Goal: Task Accomplishment & Management: Manage account settings

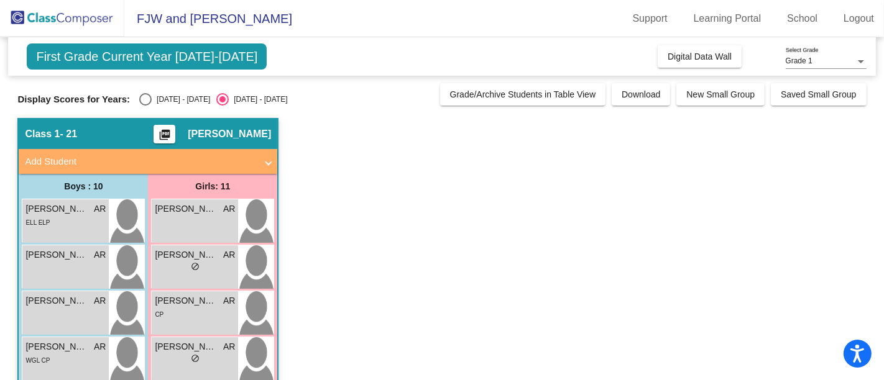
click at [144, 101] on div "Select an option" at bounding box center [145, 99] width 12 height 12
click at [145, 106] on input "[DATE] - [DATE]" at bounding box center [145, 106] width 1 height 1
radio input "true"
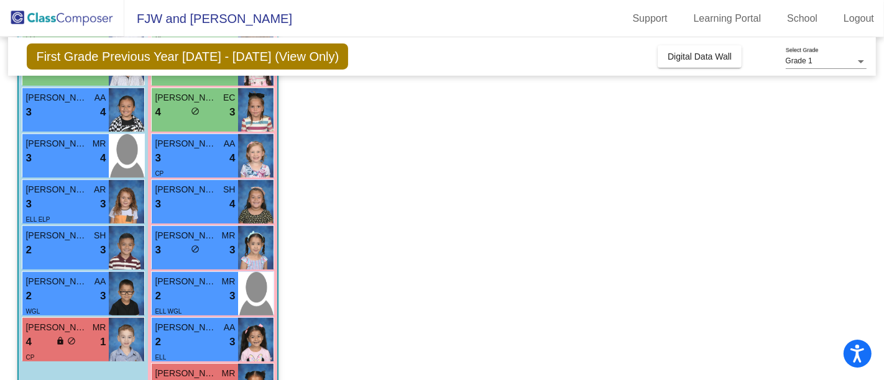
scroll to position [297, 0]
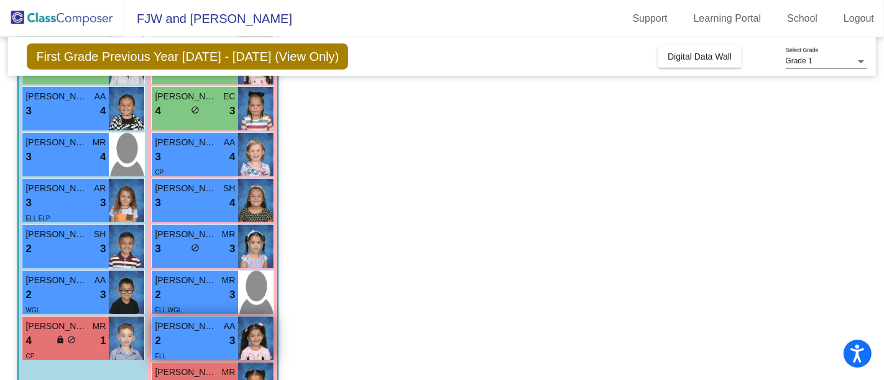
click at [185, 338] on div "2 lock do_not_disturb_alt 3" at bounding box center [195, 341] width 80 height 16
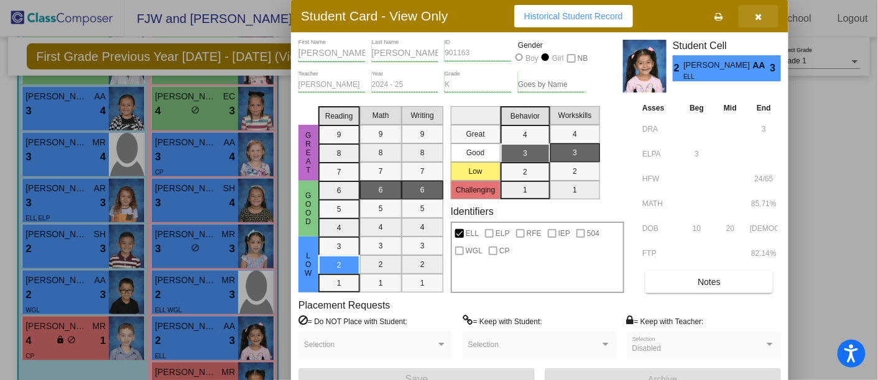
click at [757, 9] on button "button" at bounding box center [759, 16] width 40 height 22
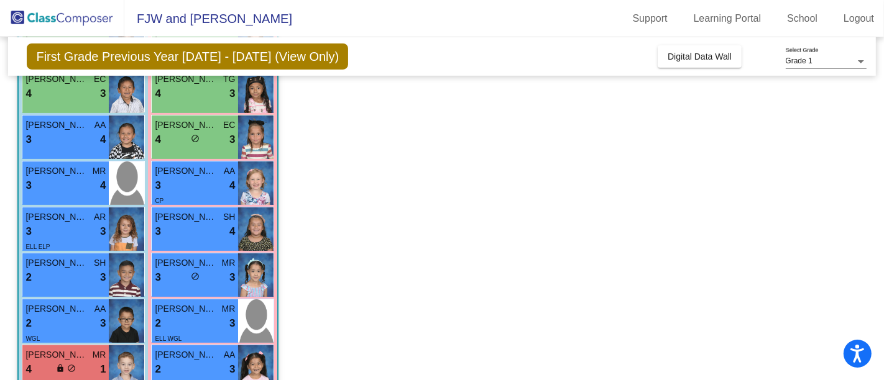
scroll to position [155, 0]
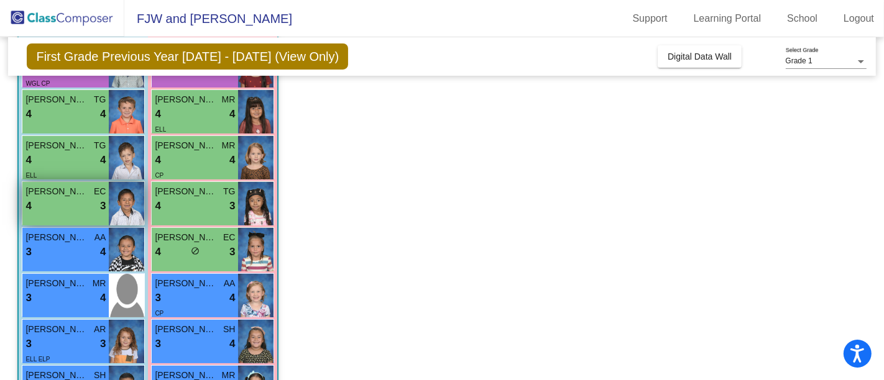
click at [53, 203] on div "4 lock do_not_disturb_alt 3" at bounding box center [65, 206] width 80 height 16
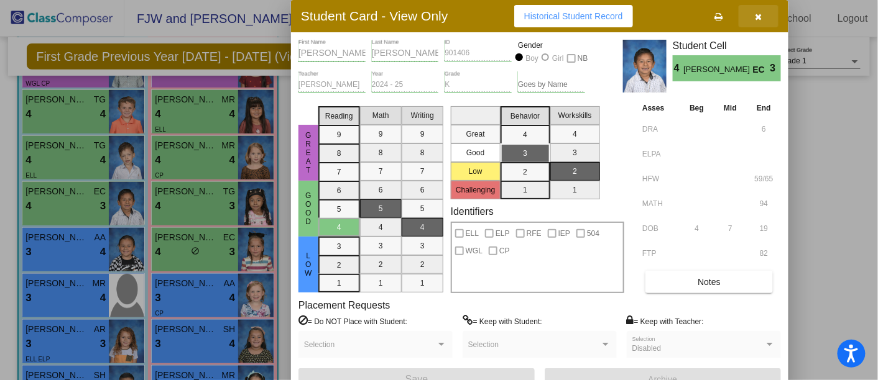
click at [762, 14] on button "button" at bounding box center [759, 16] width 40 height 22
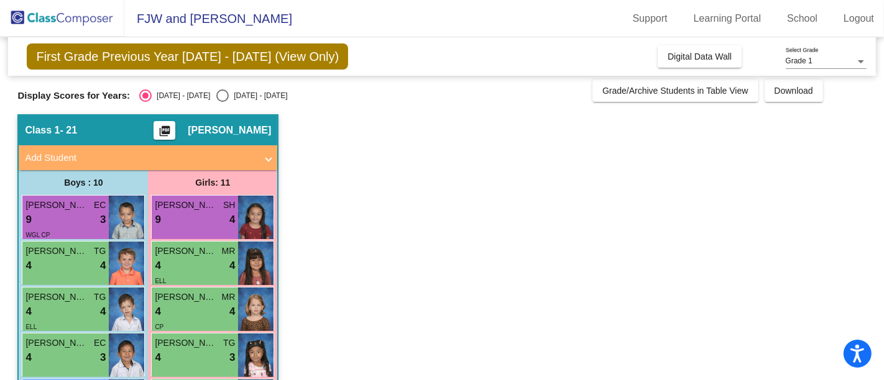
scroll to position [0, 0]
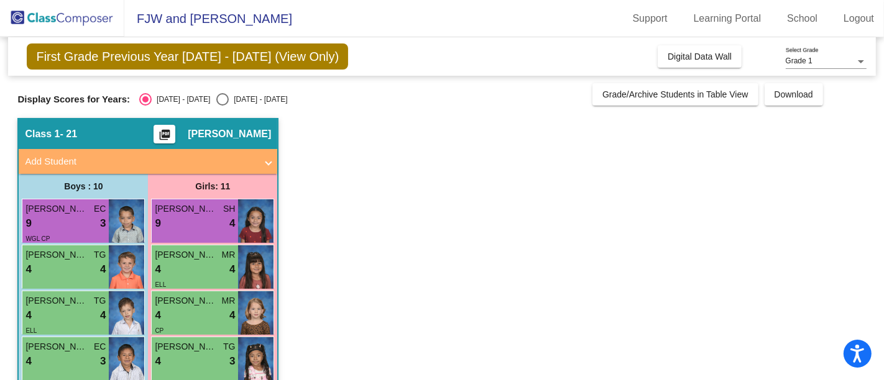
drag, startPoint x: 500, startPoint y: 201, endPoint x: 451, endPoint y: 214, distance: 50.8
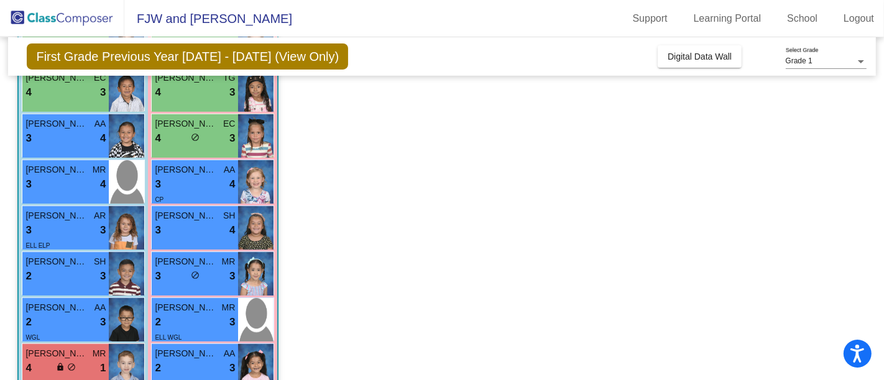
scroll to position [326, 0]
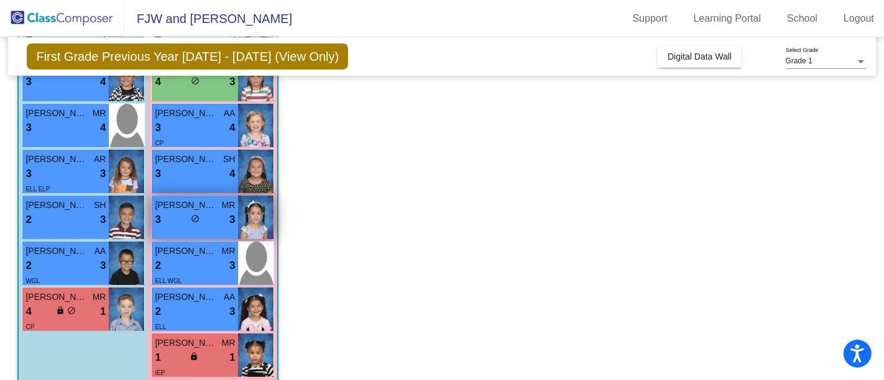
click at [200, 225] on div "3 lock do_not_disturb_alt 3" at bounding box center [195, 220] width 80 height 16
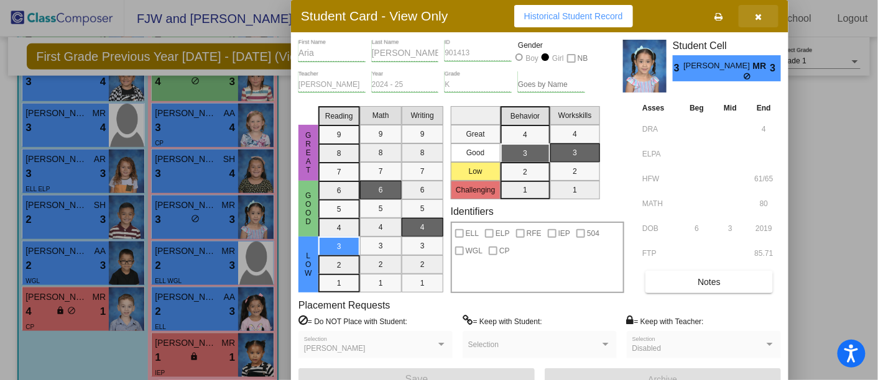
click at [755, 17] on icon "button" at bounding box center [758, 16] width 7 height 9
